Goal: Check status

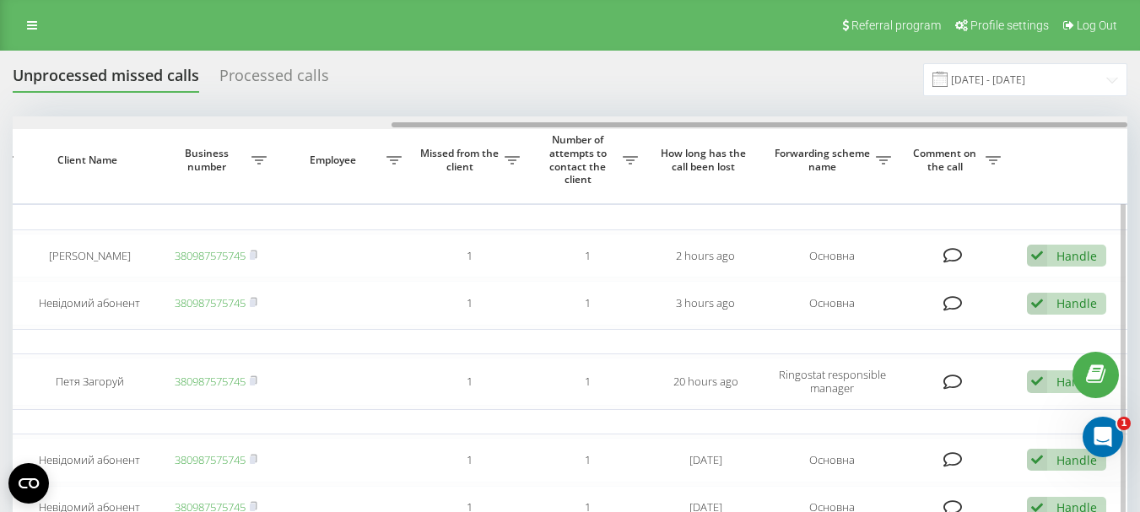
click at [368, 122] on div at bounding box center [570, 122] width 1115 height 13
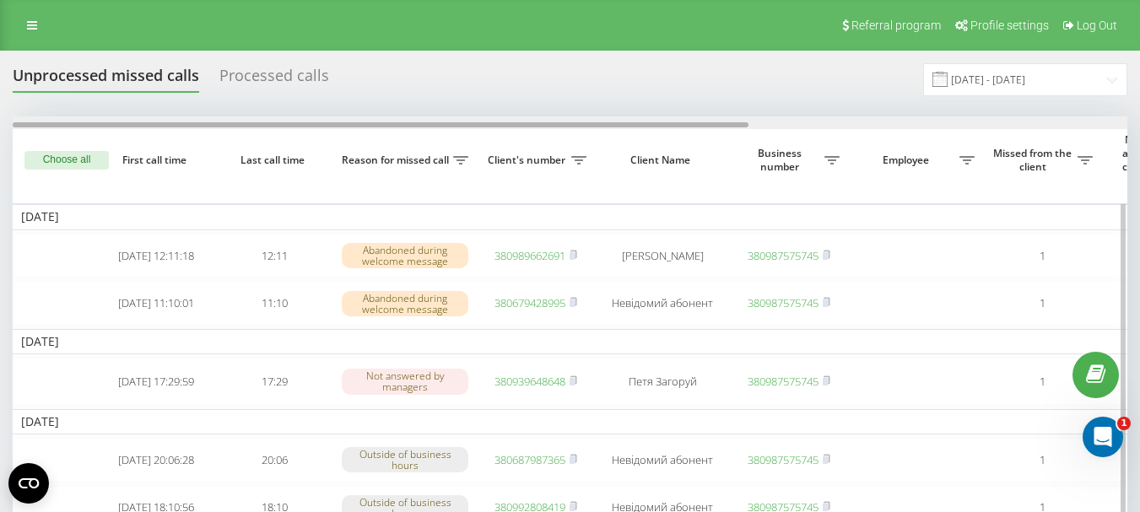
click at [849, 127] on div at bounding box center [570, 122] width 1115 height 13
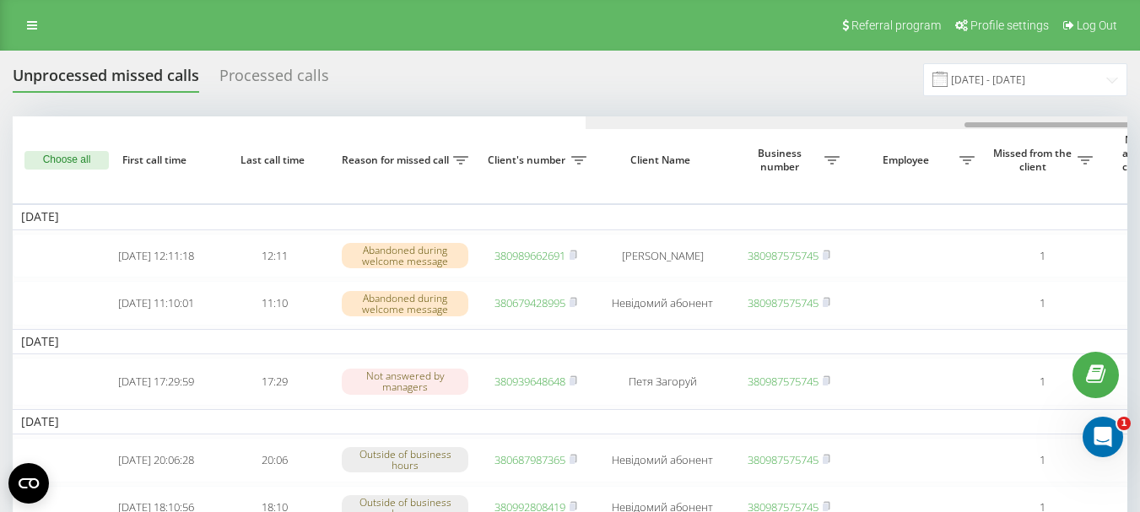
click at [586, 124] on div at bounding box center [1143, 122] width 1115 height 13
